Goal: Task Accomplishment & Management: Manage account settings

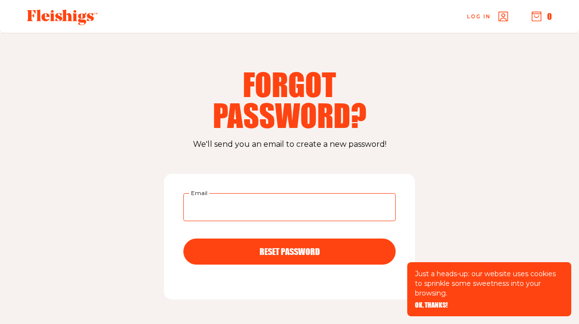
click at [282, 201] on input "Email" at bounding box center [289, 207] width 212 height 28
type input "[EMAIL_ADDRESS][DOMAIN_NAME]"
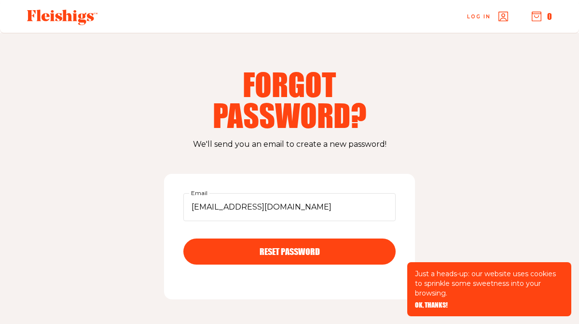
click at [504, 14] on use "button" at bounding box center [503, 16] width 9 height 9
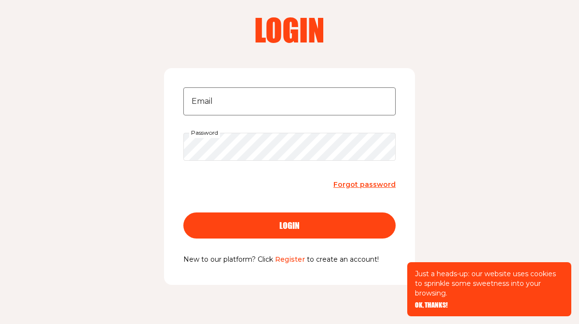
scroll to position [76, 0]
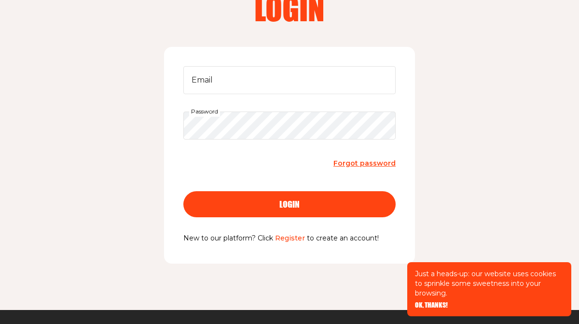
click at [289, 237] on link "Register" at bounding box center [290, 238] width 30 height 9
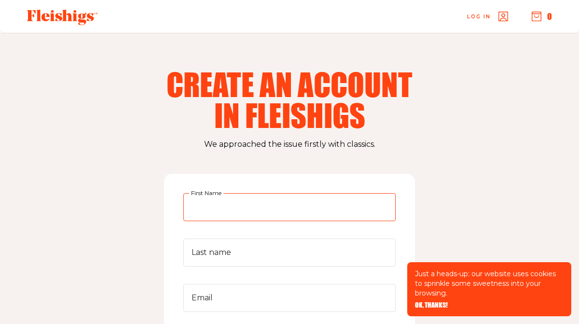
click at [283, 208] on input "First Name" at bounding box center [289, 207] width 212 height 28
type input "[PERSON_NAME]"
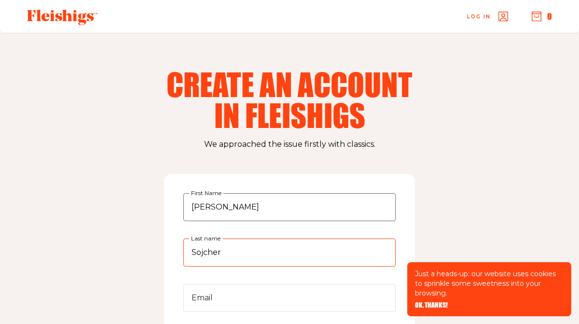
type input "Sojcher"
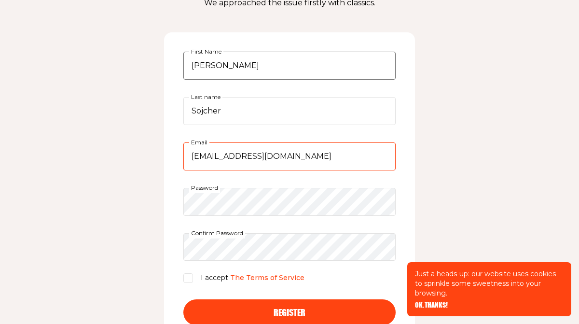
scroll to position [148, 0]
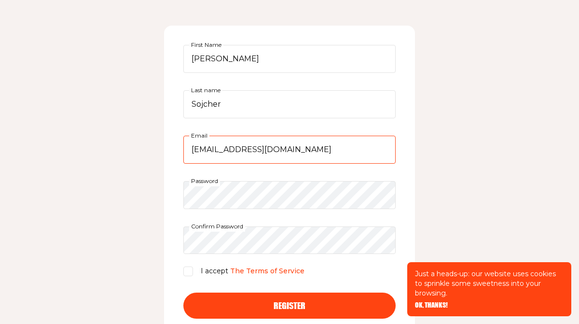
type input "reneesojcher@gmail.com"
click at [191, 273] on input "I accept The Terms of Service" at bounding box center [188, 272] width 10 height 10
checkbox input "true"
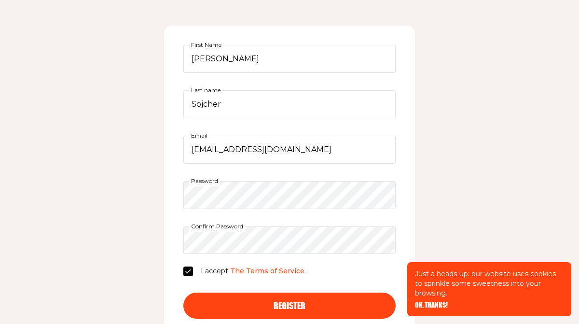
click at [300, 310] on button "Register" at bounding box center [289, 306] width 212 height 26
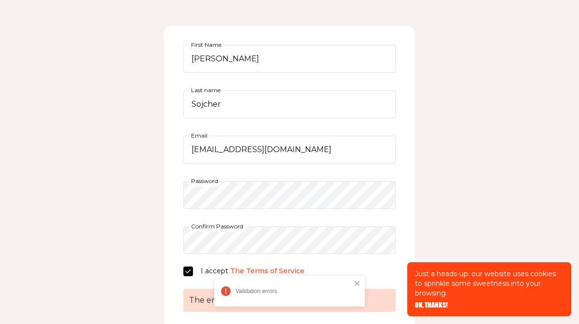
scroll to position [327, 0]
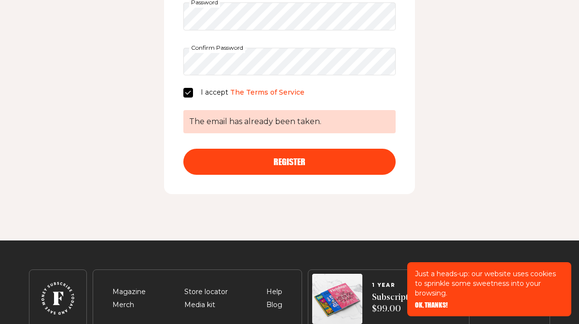
click at [325, 162] on div "Register" at bounding box center [290, 161] width 174 height 9
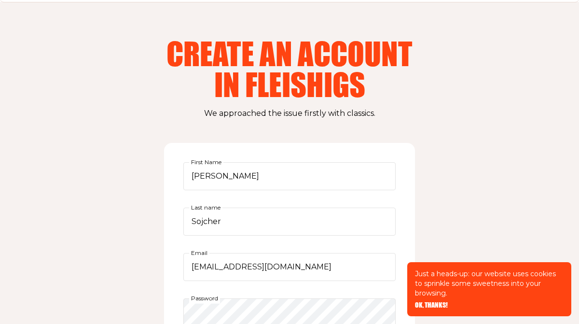
scroll to position [0, 0]
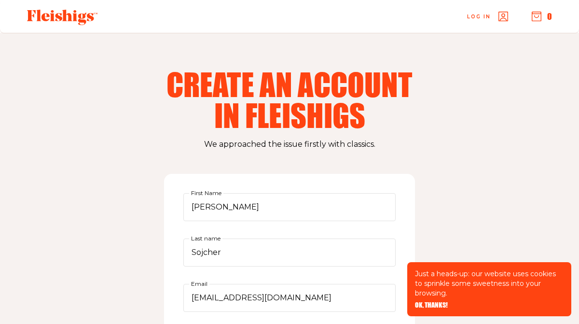
click at [477, 13] on span "Log in" at bounding box center [479, 9] width 24 height 7
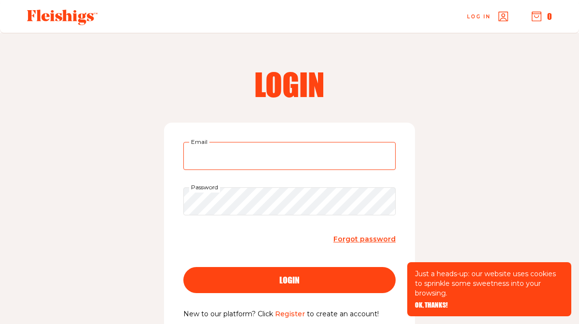
click at [337, 147] on input "Email" at bounding box center [289, 156] width 212 height 28
type input "reneesojcher@gmail.com"
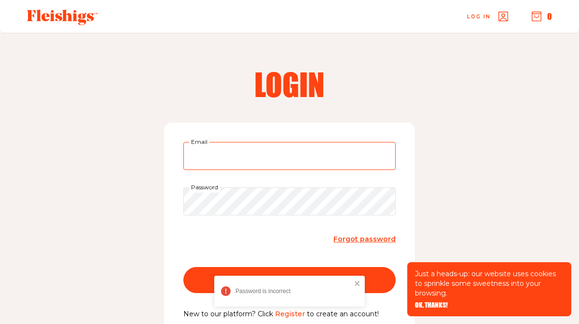
click at [241, 162] on input "Email" at bounding box center [289, 156] width 212 height 28
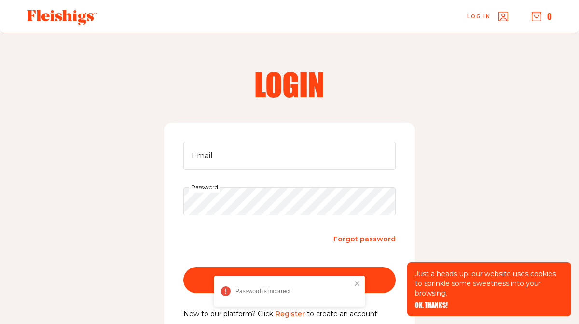
click at [352, 238] on span "Forgot password" at bounding box center [365, 239] width 62 height 9
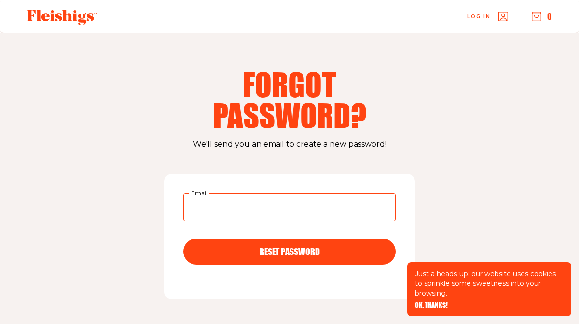
click at [278, 213] on input "Email" at bounding box center [289, 207] width 212 height 28
type input "reneesojcher@gmail.com"
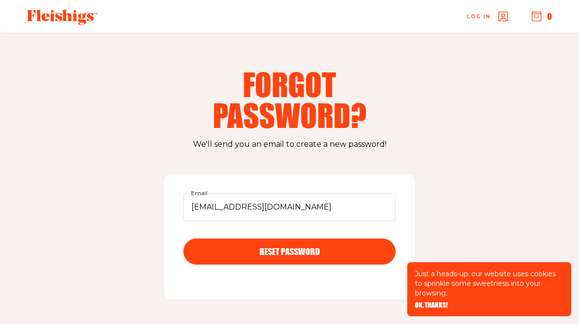
click at [268, 247] on span "RESET PASSWORD" at bounding box center [290, 243] width 60 height 9
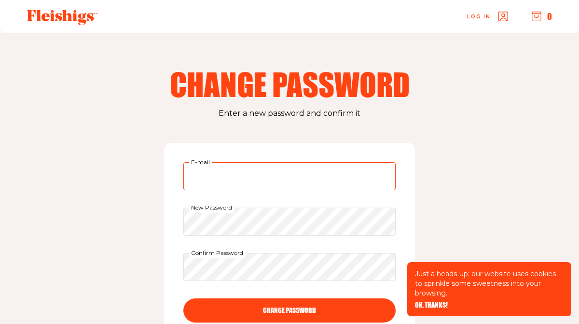
click at [274, 175] on input "E-mail" at bounding box center [289, 176] width 212 height 28
type input "[EMAIL_ADDRESS][DOMAIN_NAME]"
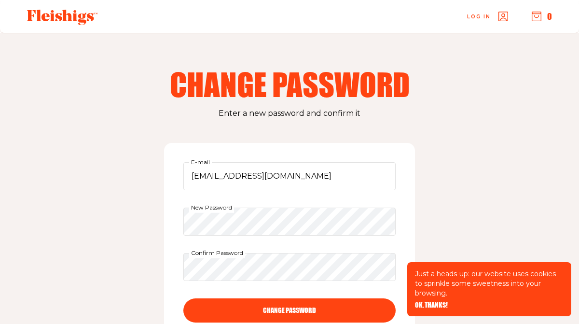
click at [493, 162] on div "Change Password Enter a new password and confirm it reneesojcher@gmail.com E-ma…" at bounding box center [289, 218] width 579 height 371
click at [279, 314] on button "CHANGE PASSWORD" at bounding box center [289, 310] width 212 height 24
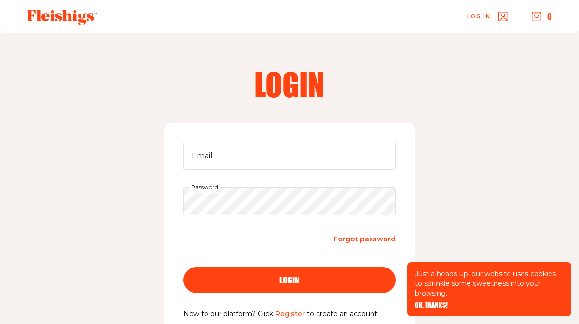
type input "reneesojcher@gmail.com"
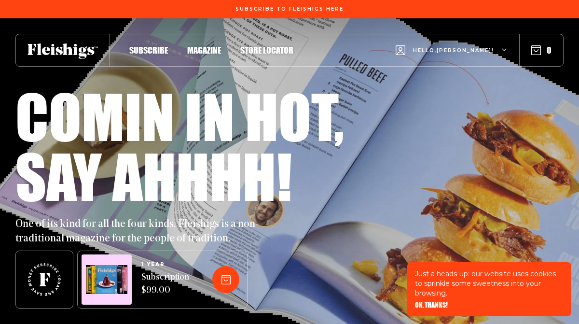
click at [207, 45] on span "Magazine" at bounding box center [204, 40] width 34 height 11
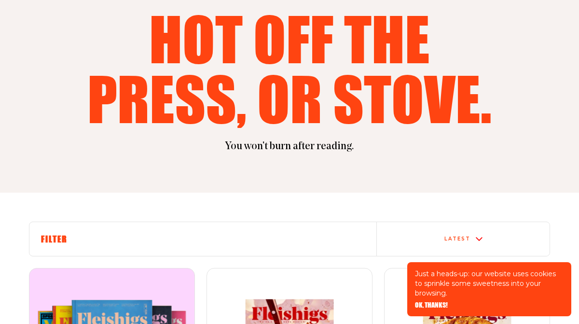
scroll to position [149, 0]
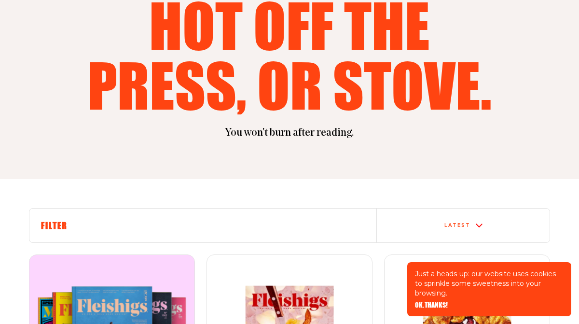
click at [427, 302] on span "OK, THANKS!" at bounding box center [431, 298] width 33 height 7
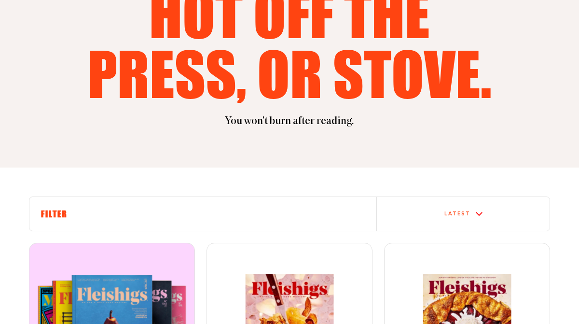
scroll to position [167, 0]
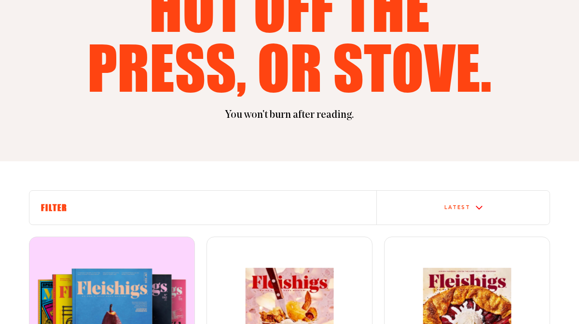
click at [445, 212] on div "Latest" at bounding box center [463, 208] width 173 height 34
click at [441, 212] on div "Latest" at bounding box center [463, 209] width 173 height 6
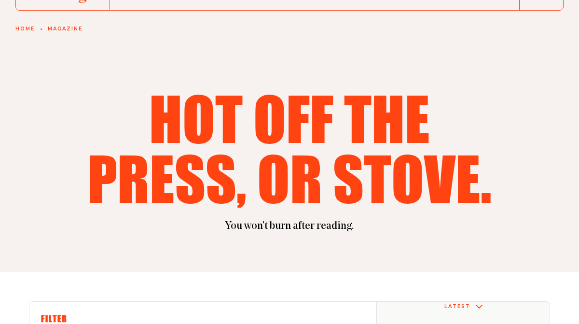
scroll to position [0, 0]
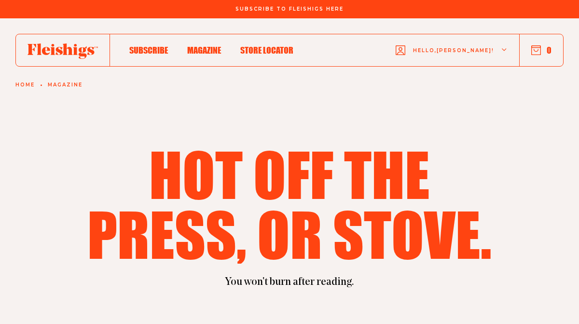
click at [69, 53] on use at bounding box center [63, 50] width 71 height 15
